Goal: Navigation & Orientation: Find specific page/section

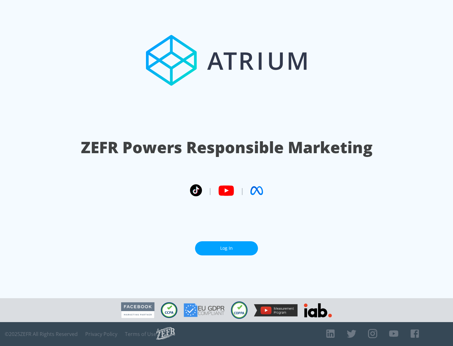
click at [227, 248] on link "Log In" at bounding box center [226, 248] width 63 height 14
